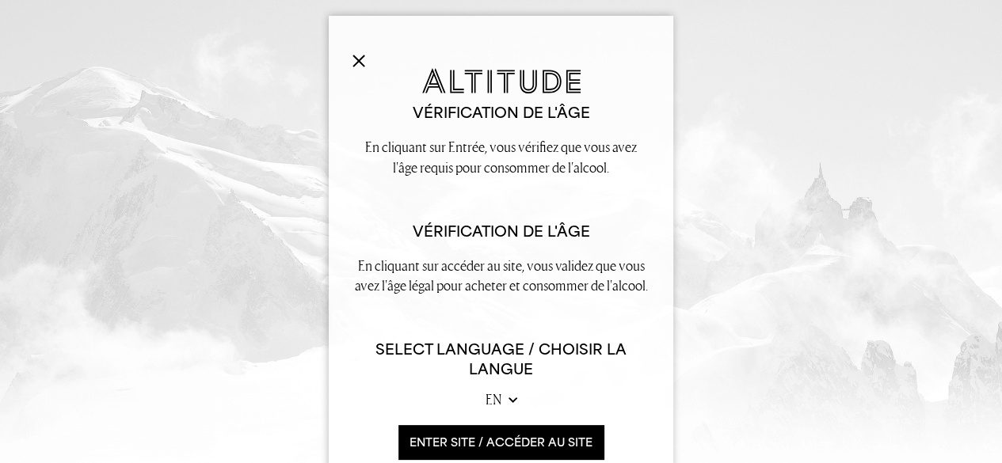
click at [500, 401] on select "en fr" at bounding box center [501, 400] width 32 height 20
select select "fr"
click at [485, 390] on select "en fr" at bounding box center [501, 400] width 32 height 20
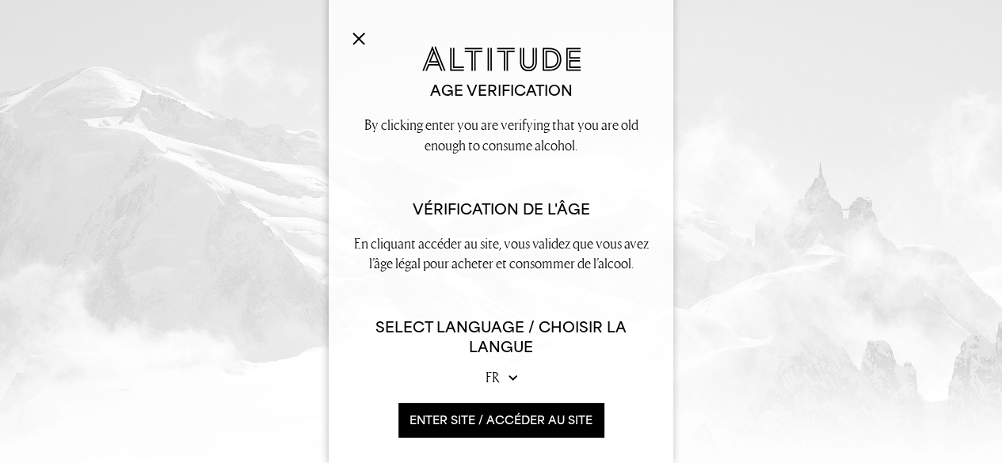
scroll to position [39, 0]
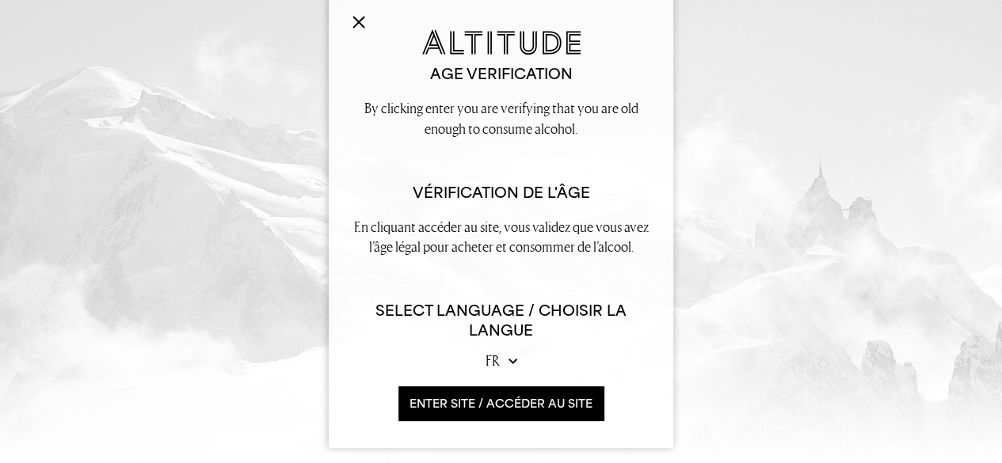
click at [474, 406] on button "ENTER SITE / accéder au site" at bounding box center [500, 403] width 205 height 34
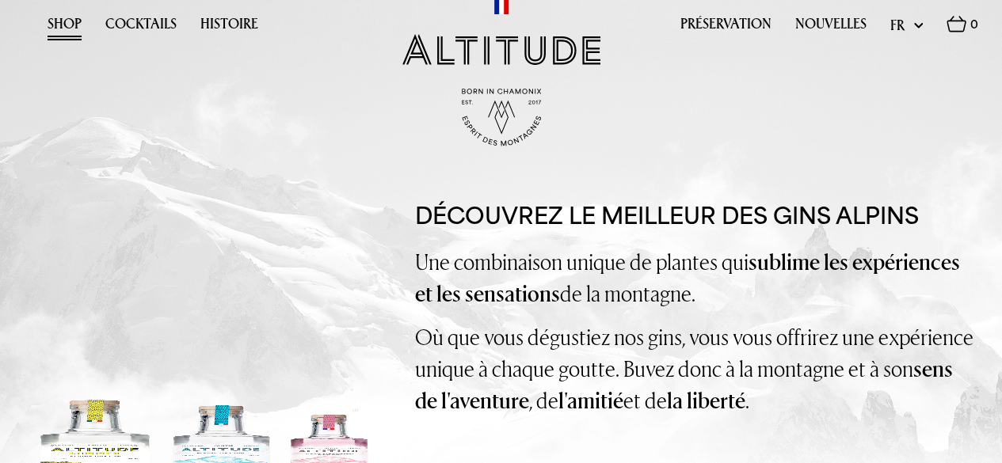
click at [65, 26] on link "Shop" at bounding box center [65, 28] width 34 height 25
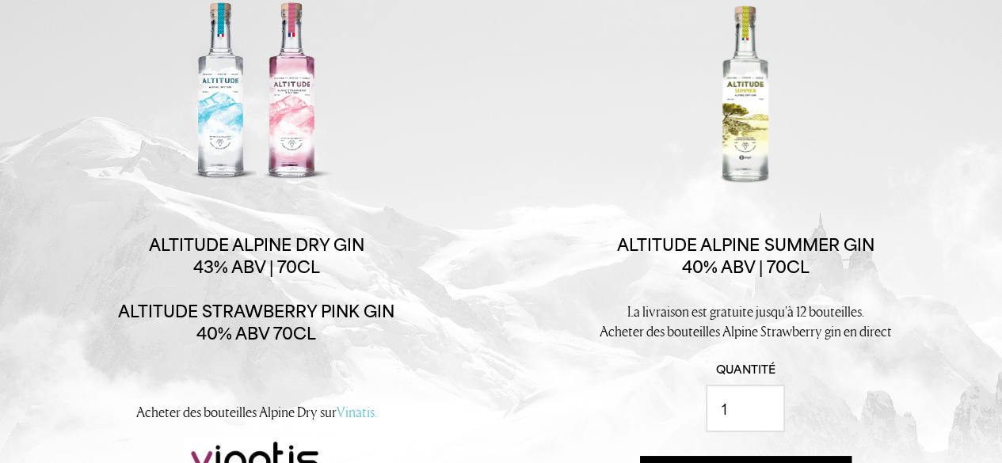
scroll to position [158, 0]
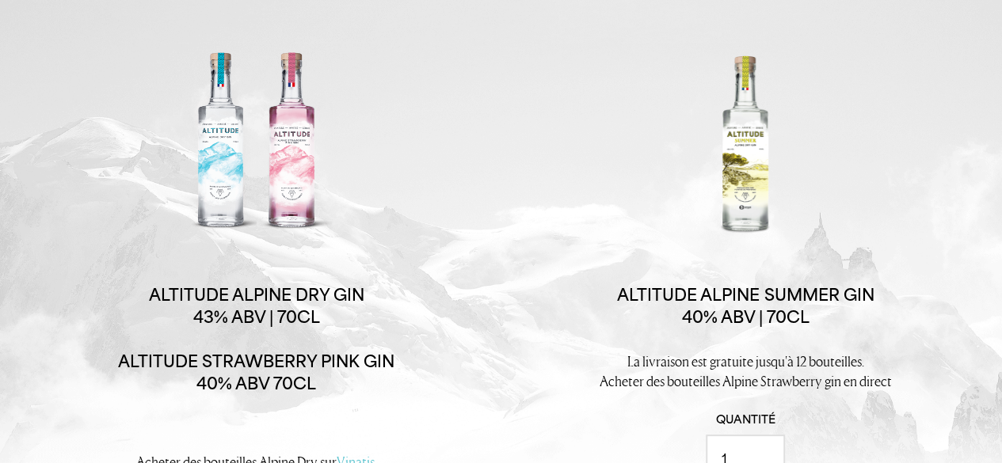
click at [344, 135] on div at bounding box center [257, 144] width 238 height 200
click at [752, 193] on div at bounding box center [745, 144] width 238 height 200
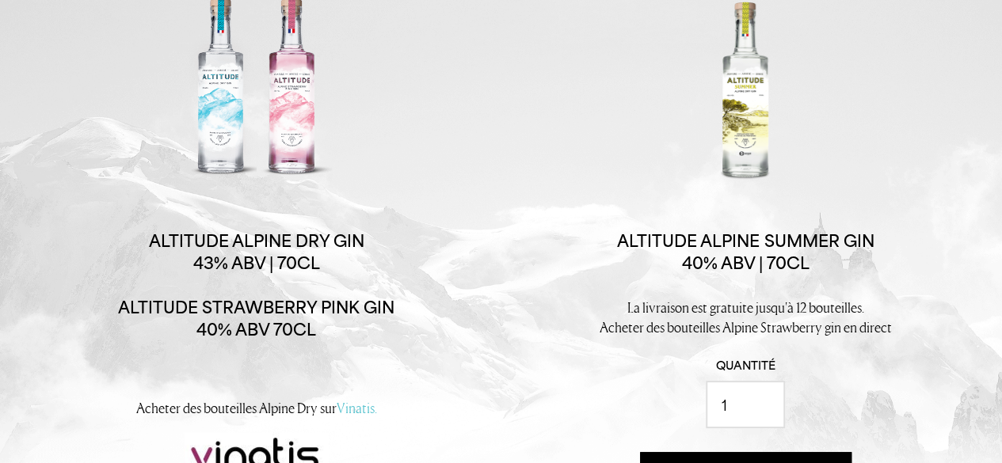
scroll to position [238, 0]
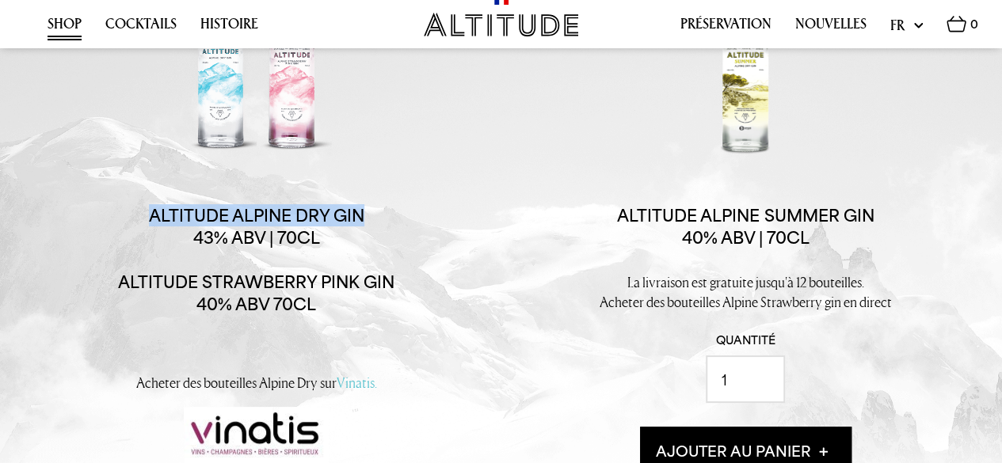
drag, startPoint x: 150, startPoint y: 210, endPoint x: 369, endPoint y: 211, distance: 218.6
click at [369, 211] on span "Altitude Alpine Dry Gin 43% ABV | 70cl Altitude Strawberry Pink Gin 40% ABV 70CL" at bounding box center [256, 259] width 276 height 111
copy span "Altitude Alpine Dry Gin"
drag, startPoint x: 398, startPoint y: 286, endPoint x: 120, endPoint y: 283, distance: 278.0
click at [120, 283] on div "Buy individual bottles. Buy in cases of 6 £38.00 per bottle Altitude Alpine Dry…" at bounding box center [257, 248] width 396 height 569
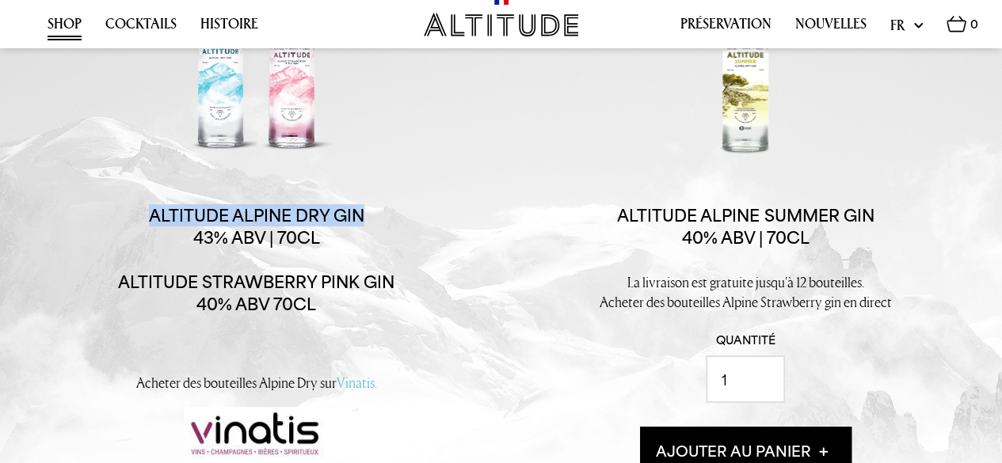
copy span "Altitude Strawberry Pink Gin"
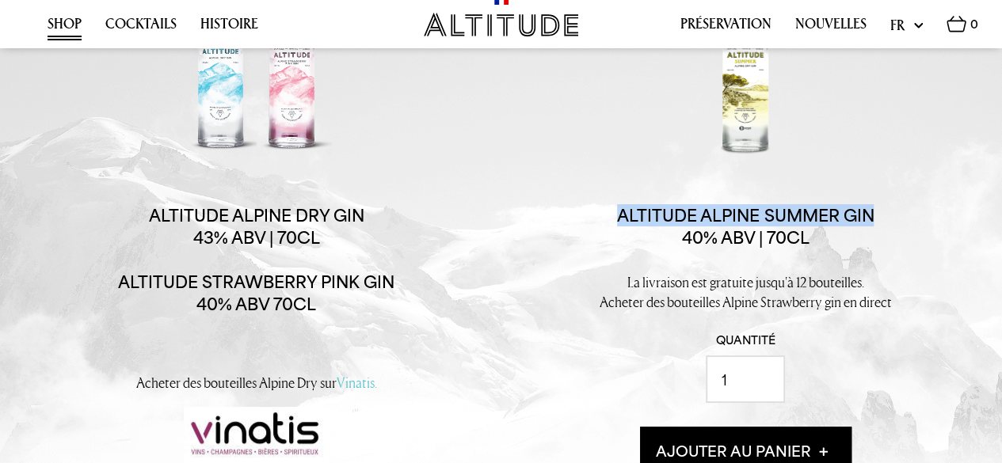
drag, startPoint x: 879, startPoint y: 219, endPoint x: 621, endPoint y: 216, distance: 258.2
click at [621, 216] on div "Buy individual bottles. Buy in cases of 6 £38.00 per bottle Altitude Alpine Dry…" at bounding box center [745, 248] width 396 height 569
copy span "Altitude Alpine Summer Gin"
